Goal: Task Accomplishment & Management: Manage account settings

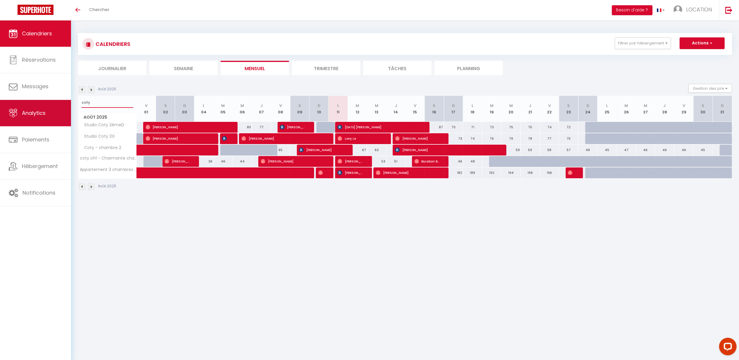
drag, startPoint x: 99, startPoint y: 102, endPoint x: 58, endPoint y: 100, distance: 41.0
click at [58, 100] on div "Questions et aide sur la MIGRATION - [GEOGRAPHIC_DATA] ouverte de 13 à 14h puis…" at bounding box center [369, 111] width 739 height 183
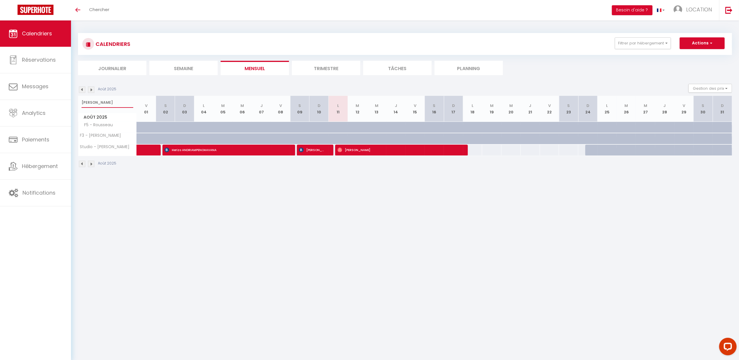
type input "[PERSON_NAME]"
drag, startPoint x: 95, startPoint y: 101, endPoint x: 72, endPoint y: 101, distance: 23.1
click at [72, 101] on div "CALENDRIERS Filtrer par hébergement Effacer Sauvegarder Actions Nouvelle réserv…" at bounding box center [405, 100] width 668 height 160
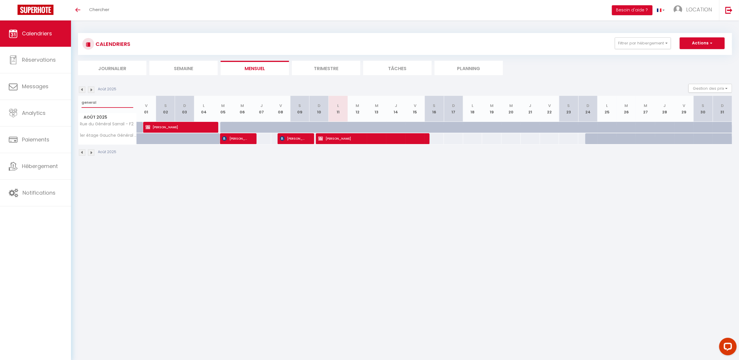
click at [106, 101] on input "general" at bounding box center [108, 102] width 52 height 11
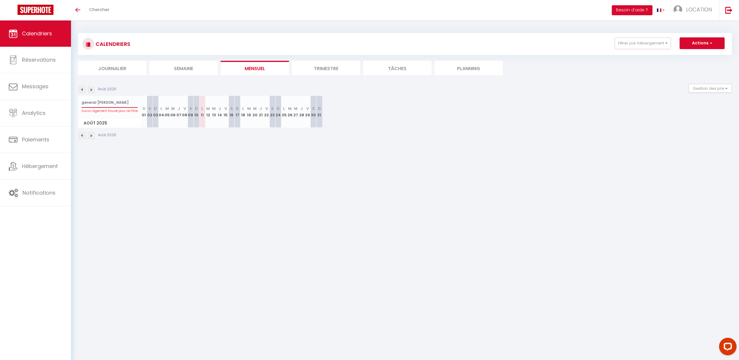
drag, startPoint x: 96, startPoint y: 102, endPoint x: 73, endPoint y: 109, distance: 25.0
click at [73, 109] on div "CALENDRIERS Filtrer par hébergement Effacer Sauvegarder Actions Nouvelle réserv…" at bounding box center [405, 86] width 668 height 132
click at [103, 106] on input "[PERSON_NAME]" at bounding box center [110, 102] width 56 height 11
type input "[PERSON_NAME]"
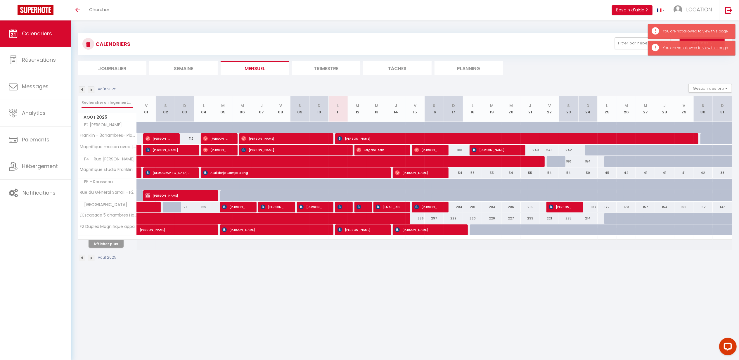
click at [100, 106] on input "text" at bounding box center [108, 102] width 52 height 11
type input "[PERSON_NAME]"
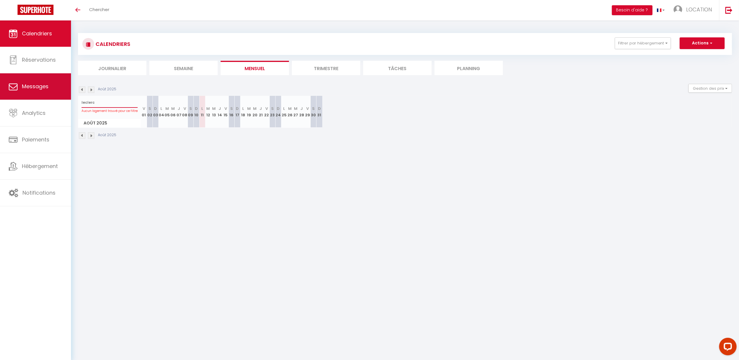
drag, startPoint x: 96, startPoint y: 103, endPoint x: 67, endPoint y: 96, distance: 29.9
click at [67, 96] on div "Questions et aide sur la MIGRATION - [GEOGRAPHIC_DATA] ouverte de 13 à 14h puis…" at bounding box center [369, 86] width 739 height 132
click at [284, 28] on div "CALENDRIERS Filtrer par hébergement Effacer Sauvegarder Actions Nouvelle réserv…" at bounding box center [405, 86] width 654 height 118
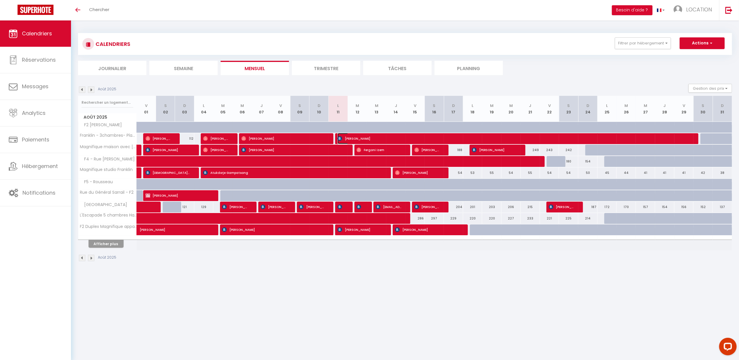
click at [376, 137] on span "Benoît Guillot" at bounding box center [515, 138] width 354 height 11
select select "OK"
select select "0"
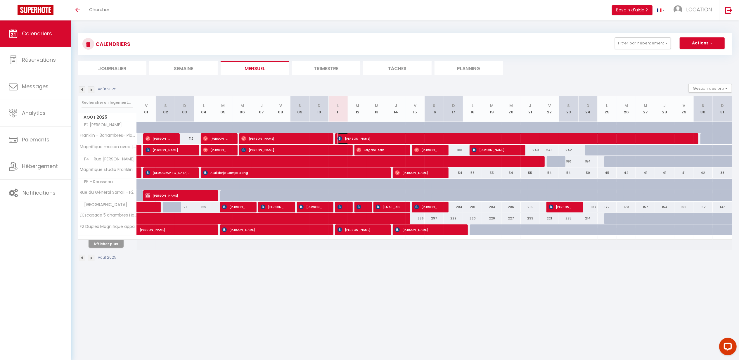
select select "1"
select select
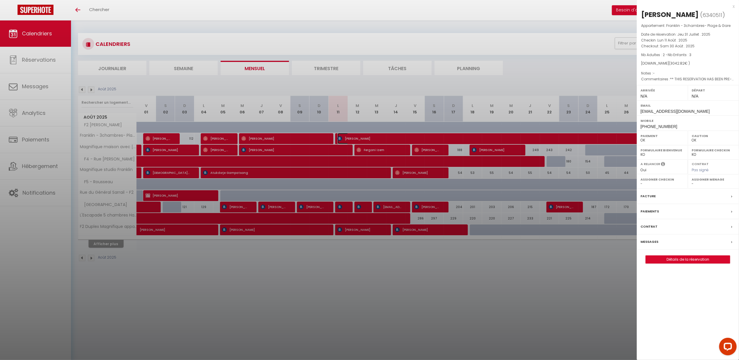
select select "50732"
click at [734, 6] on div "x" at bounding box center [686, 6] width 98 height 7
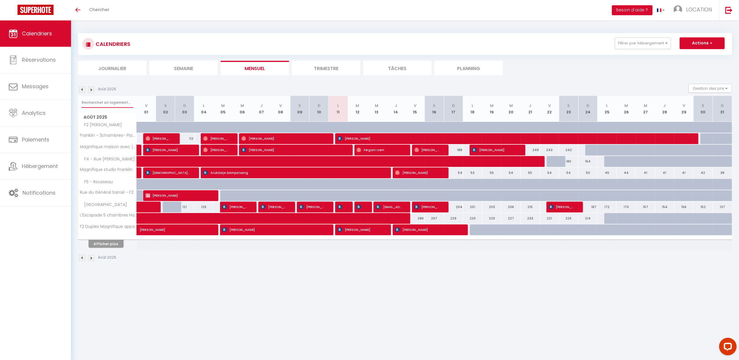
click at [104, 103] on input "text" at bounding box center [108, 102] width 52 height 11
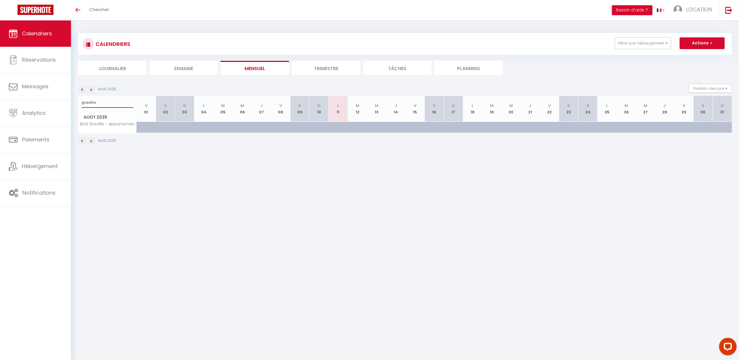
type input "graville"
click at [166, 129] on div at bounding box center [172, 130] width 19 height 11
type input "87"
type input "Sam 02 Août 2025"
type input "Dim 03 Août 2025"
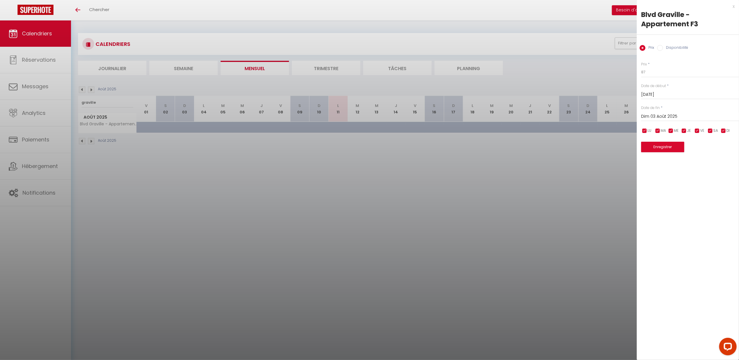
click at [732, 6] on div "x" at bounding box center [686, 6] width 98 height 7
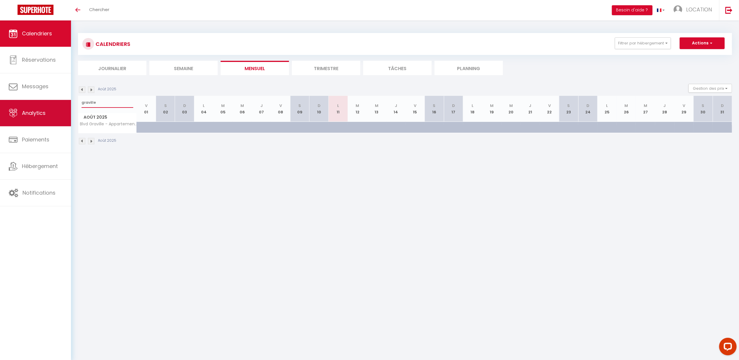
drag, startPoint x: 97, startPoint y: 103, endPoint x: 64, endPoint y: 103, distance: 33.3
click at [64, 103] on div "Questions et aide sur la MIGRATION - [GEOGRAPHIC_DATA] ouverte de 13 à 14h puis…" at bounding box center [369, 88] width 739 height 137
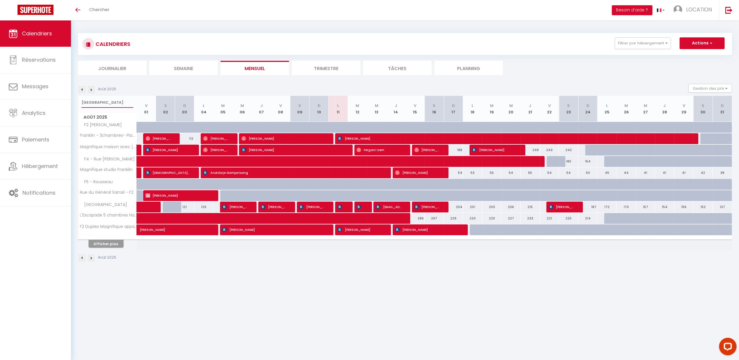
type input "zurich"
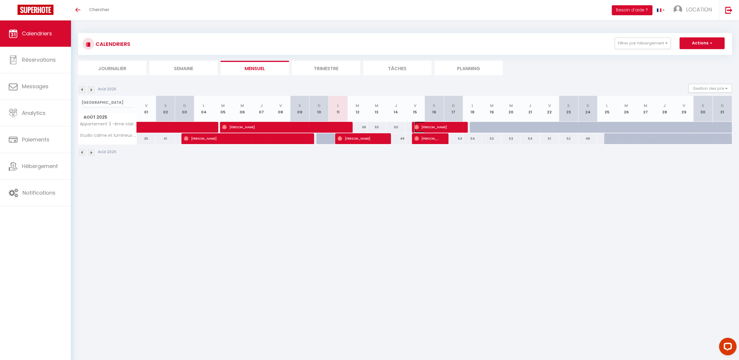
click at [458, 123] on span "Tatiana Novoro" at bounding box center [437, 127] width 45 height 11
select select
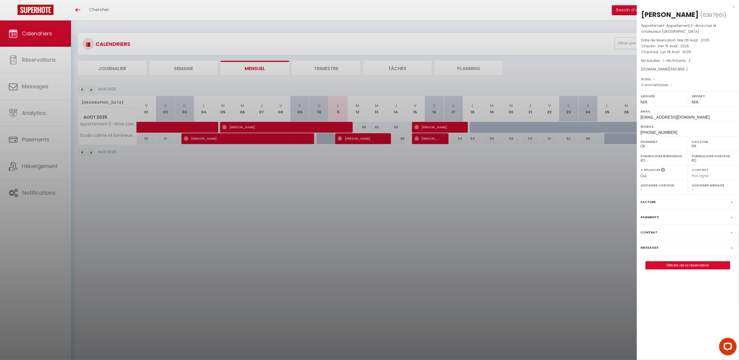
click at [734, 6] on div "x" at bounding box center [686, 6] width 98 height 7
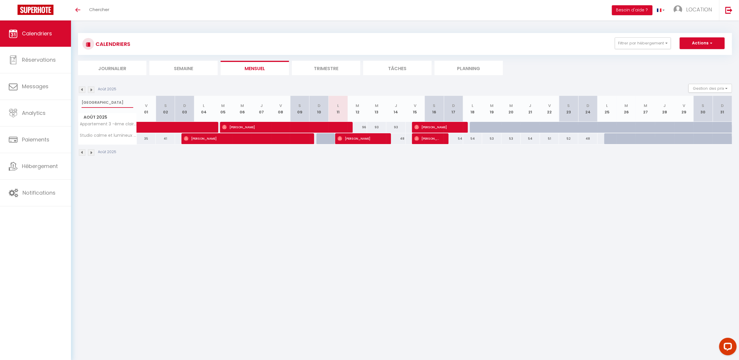
drag, startPoint x: 112, startPoint y: 104, endPoint x: 77, endPoint y: 103, distance: 34.5
click at [77, 103] on div "CALENDRIERS Filtrer par hébergement Effacer Sauvegarder Actions Nouvelle réserv…" at bounding box center [405, 94] width 668 height 149
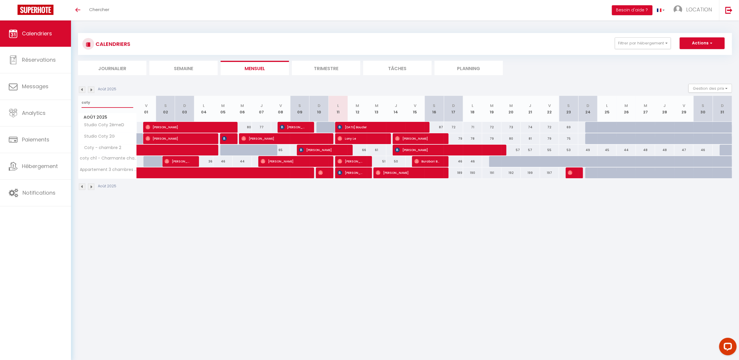
type input "coty"
drag, startPoint x: 95, startPoint y: 99, endPoint x: 74, endPoint y: 101, distance: 20.9
click at [74, 101] on div "CALENDRIERS Filtrer par hébergement Effacer Sauvegarder Actions Nouvelle réserv…" at bounding box center [405, 111] width 668 height 183
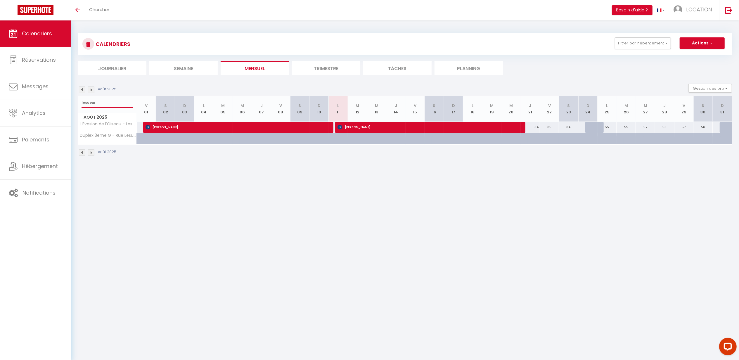
type input "lesueur"
click at [520, 125] on div at bounding box center [511, 127] width 19 height 11
type input "119"
type input "Mer 20 Août 2025"
type input "Jeu 21 Août 2025"
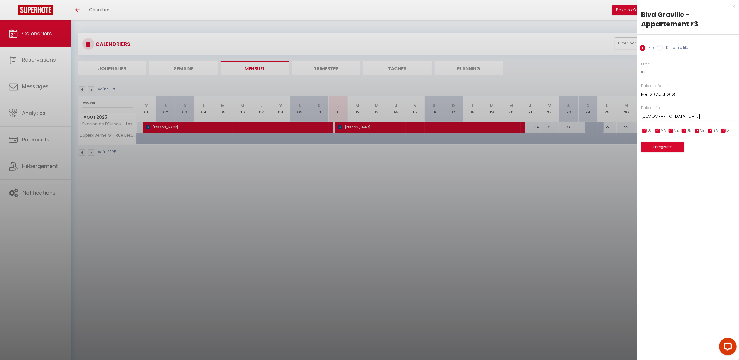
click at [734, 6] on div "x" at bounding box center [686, 6] width 98 height 7
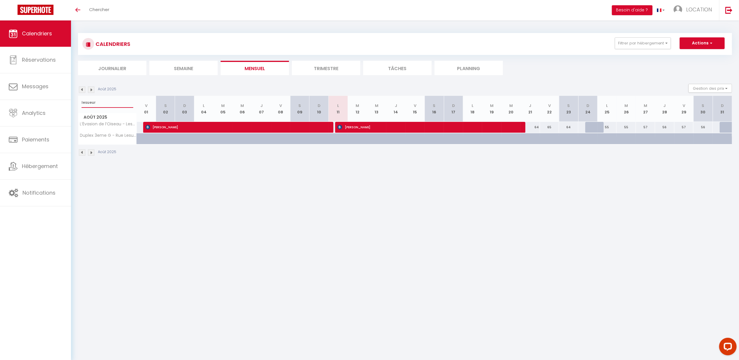
click at [107, 99] on input "lesueur" at bounding box center [108, 102] width 52 height 11
type input "l"
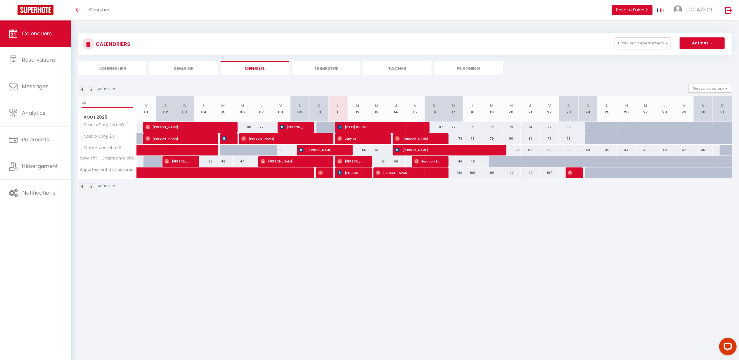
type input "c"
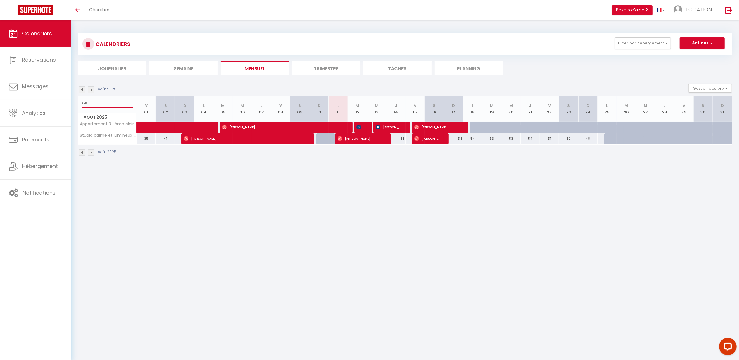
type input "zuri"
click at [604, 122] on div at bounding box center [607, 127] width 19 height 11
type input "96"
type input "Lun 25 Août 2025"
type input "Mar 26 Août 2025"
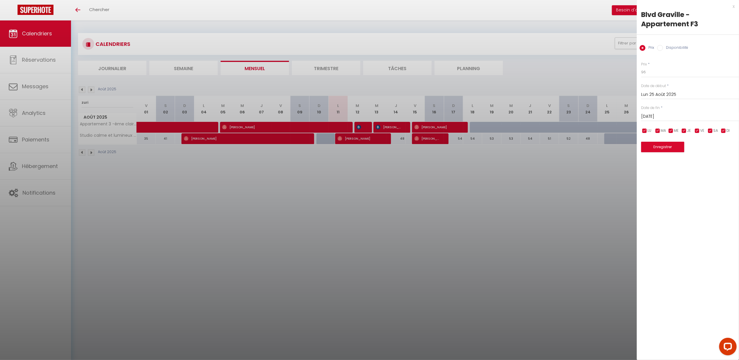
click at [734, 6] on div "x" at bounding box center [686, 6] width 98 height 7
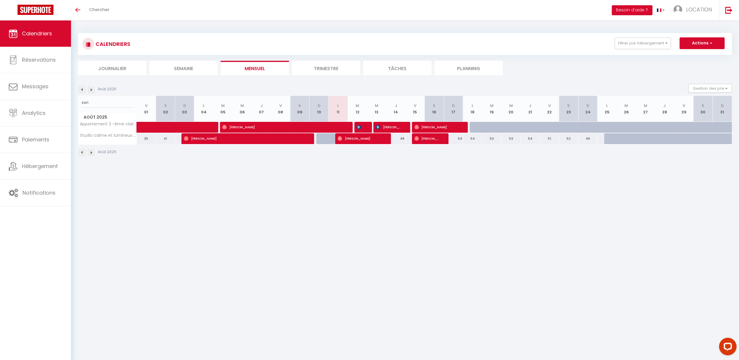
click at [315, 67] on li "Trimestre" at bounding box center [326, 68] width 68 height 14
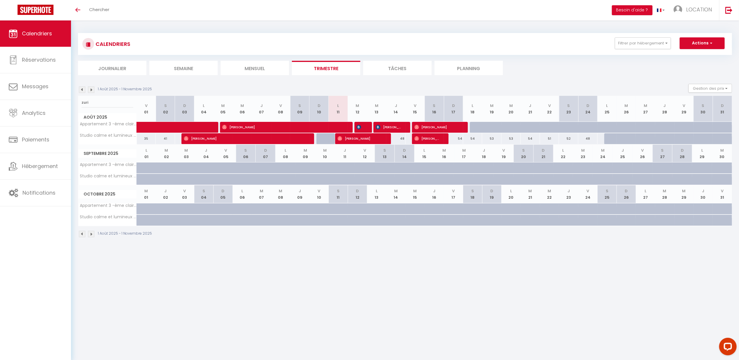
click at [264, 67] on li "Mensuel" at bounding box center [255, 68] width 68 height 14
